Goal: Information Seeking & Learning: Learn about a topic

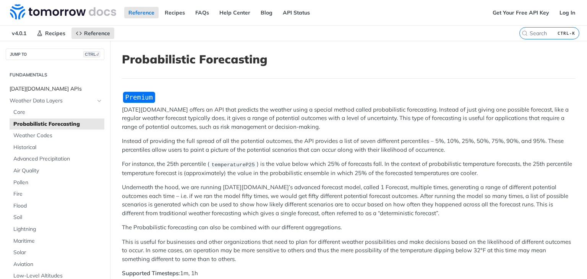
click at [38, 89] on span "[DATE][DOMAIN_NAME] APIs" at bounding box center [56, 89] width 93 height 8
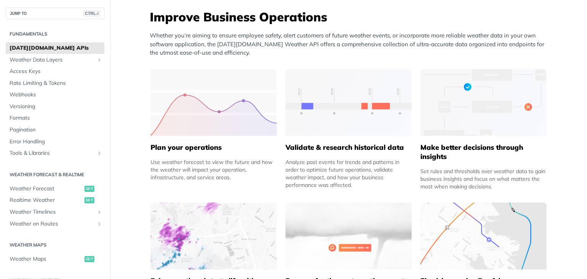
scroll to position [308, 0]
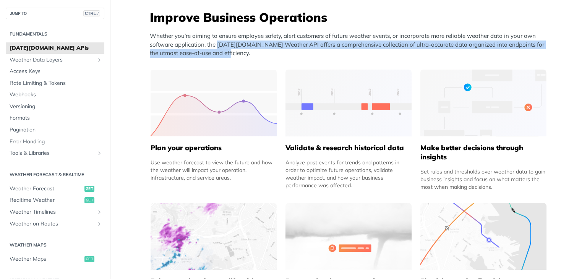
drag, startPoint x: 215, startPoint y: 44, endPoint x: 226, endPoint y: 58, distance: 19.0
click at [226, 58] on div "Improve Business Operations Whether you’re aiming to ensure employee safety, al…" at bounding box center [350, 36] width 401 height 55
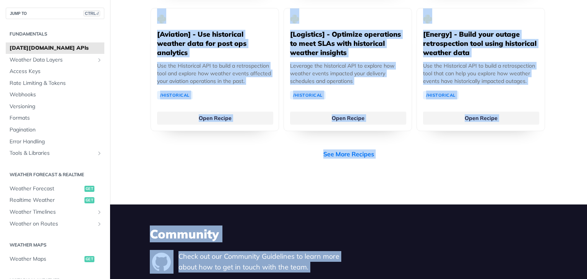
scroll to position [1661, 0]
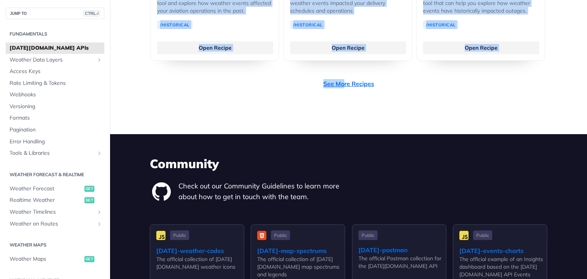
drag, startPoint x: 145, startPoint y: 16, endPoint x: 359, endPoint y: 63, distance: 218.6
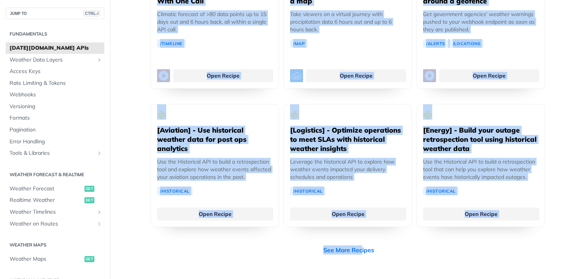
scroll to position [1494, 0]
